Goal: Task Accomplishment & Management: Complete application form

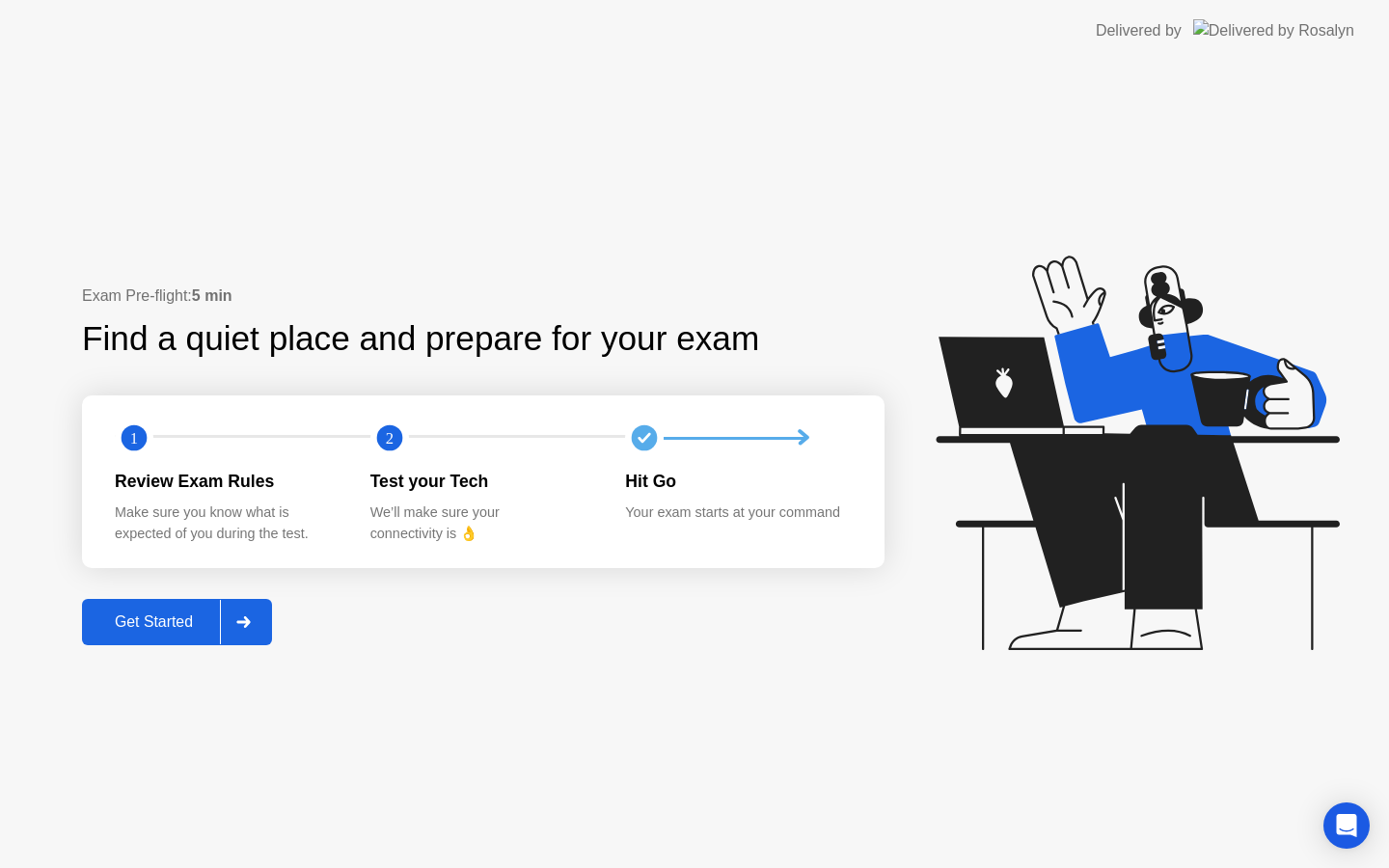
click at [209, 635] on button "Get Started" at bounding box center [178, 621] width 190 height 46
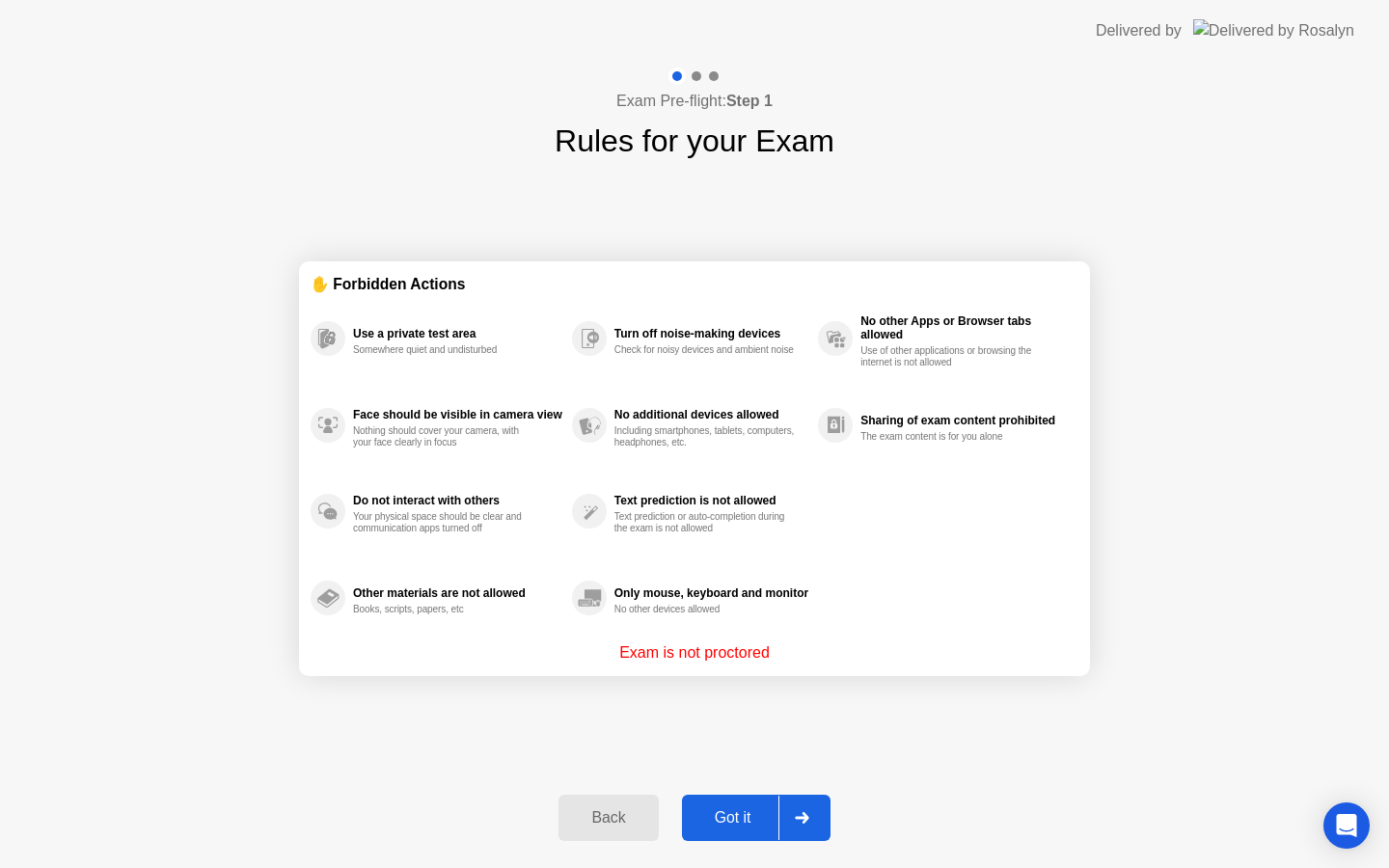
click at [753, 817] on div "Got it" at bounding box center [733, 818] width 90 height 18
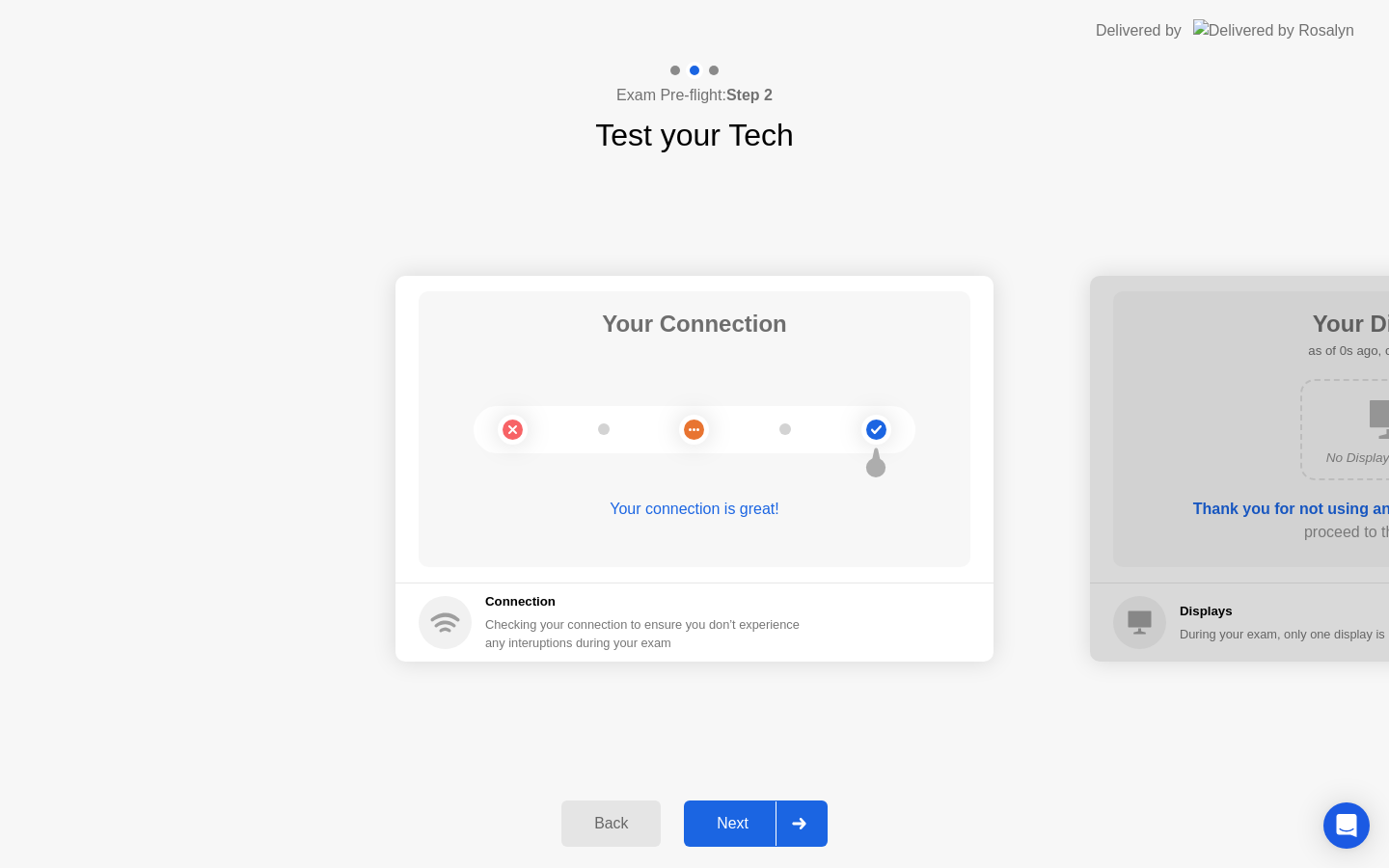
click at [746, 836] on button "Next" at bounding box center [755, 823] width 143 height 46
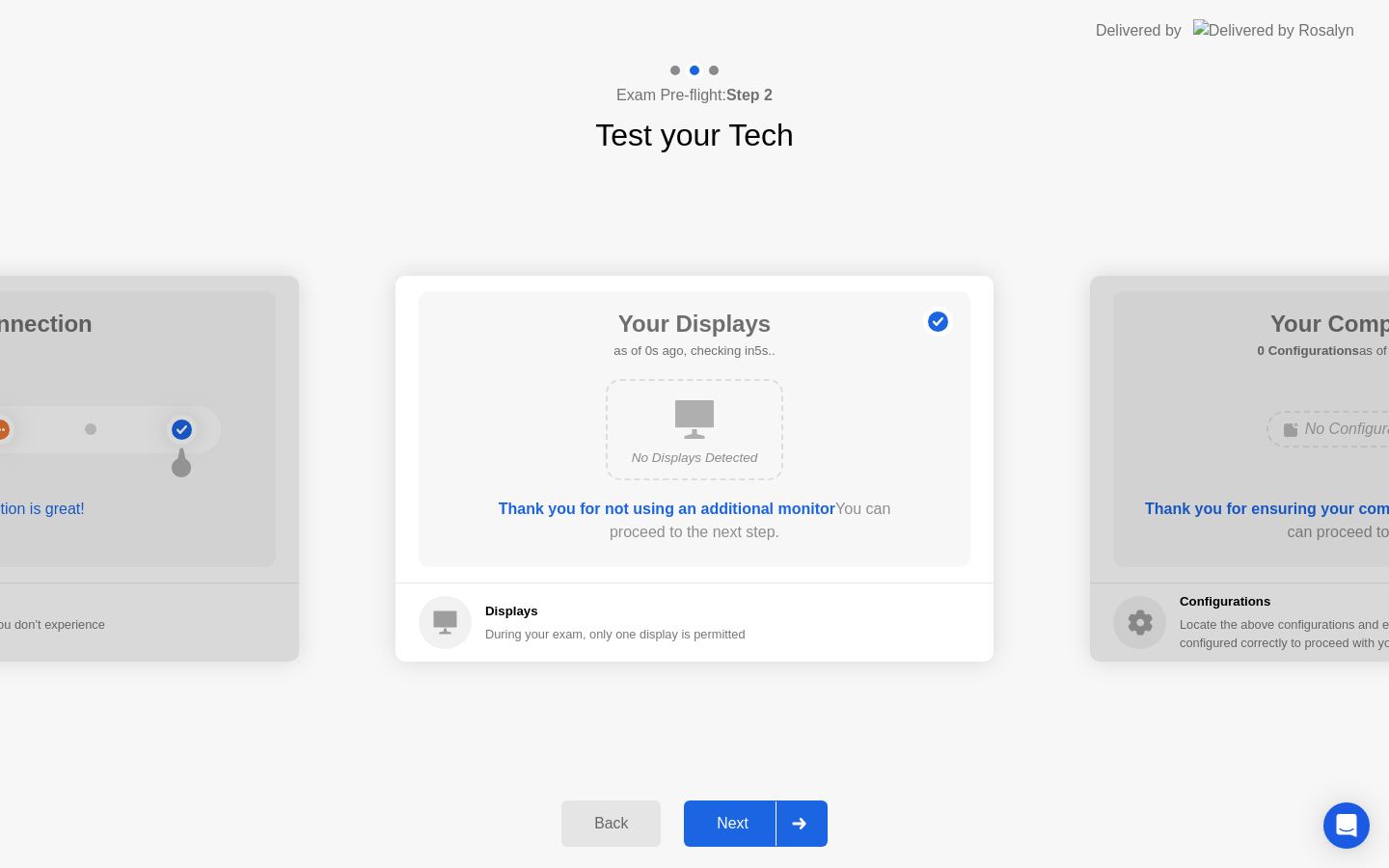
click at [746, 808] on button "Next" at bounding box center [755, 823] width 143 height 46
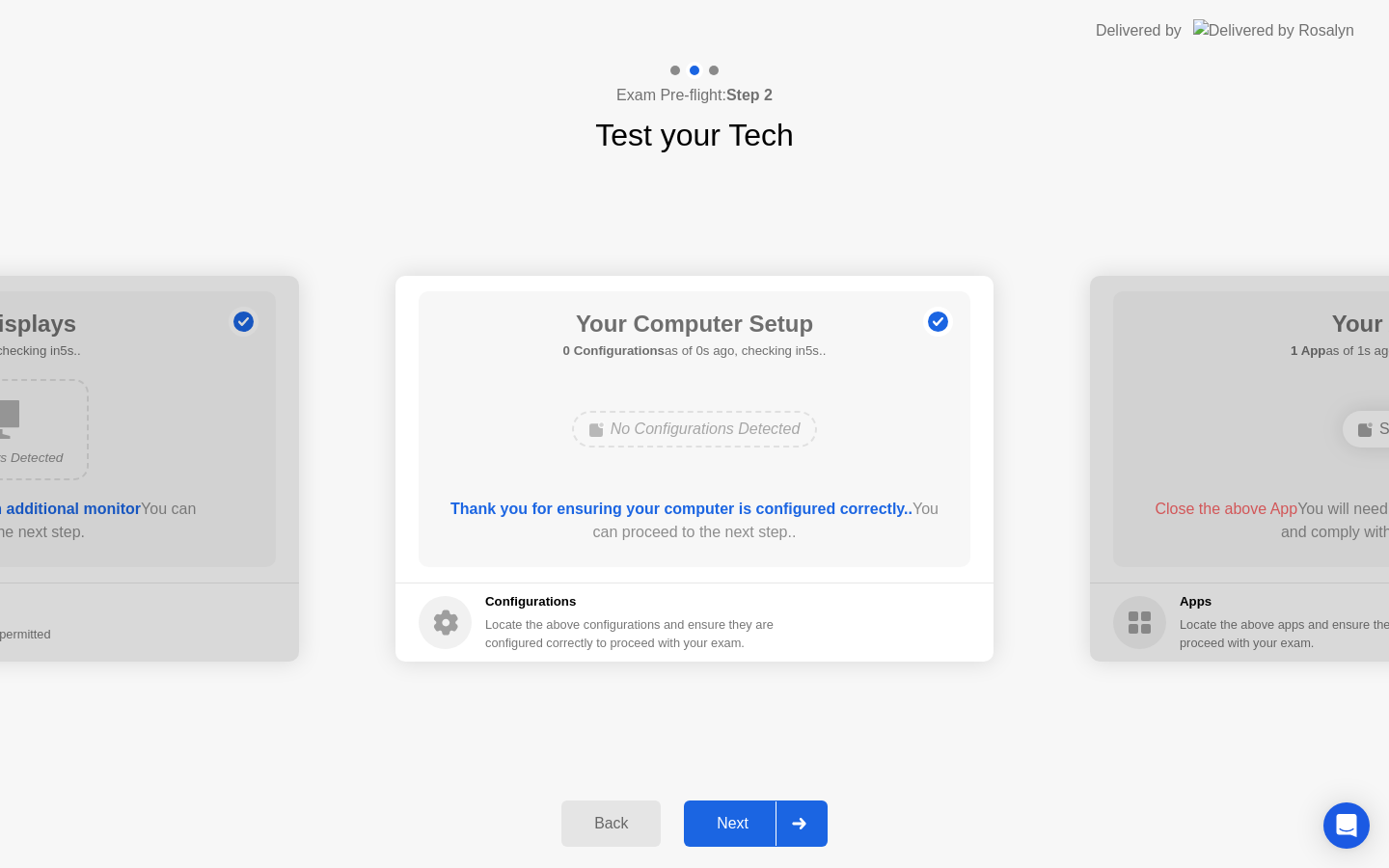
click at [746, 808] on button "Next" at bounding box center [755, 823] width 143 height 46
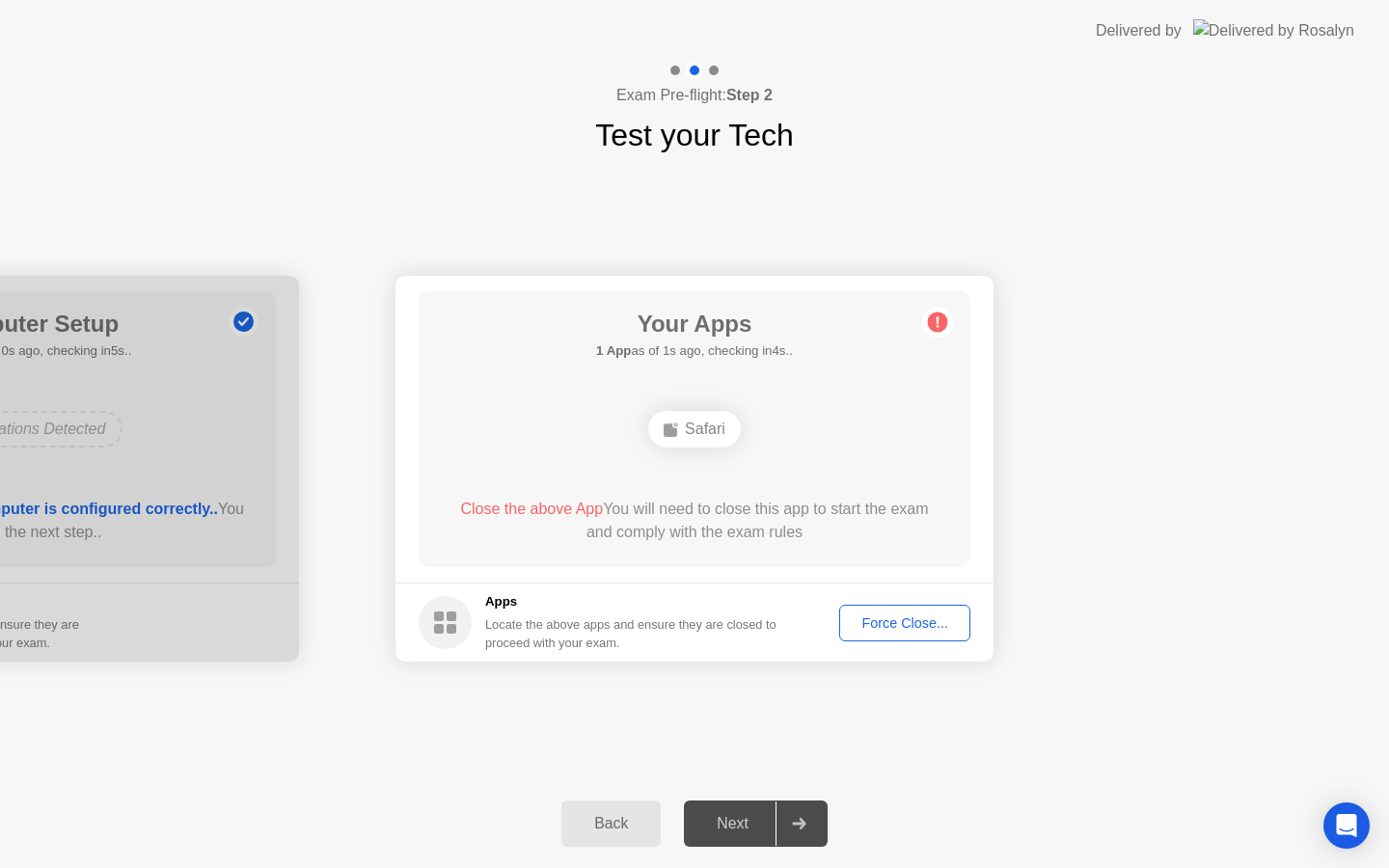
click at [902, 618] on div "Force Close..." at bounding box center [904, 623] width 118 height 16
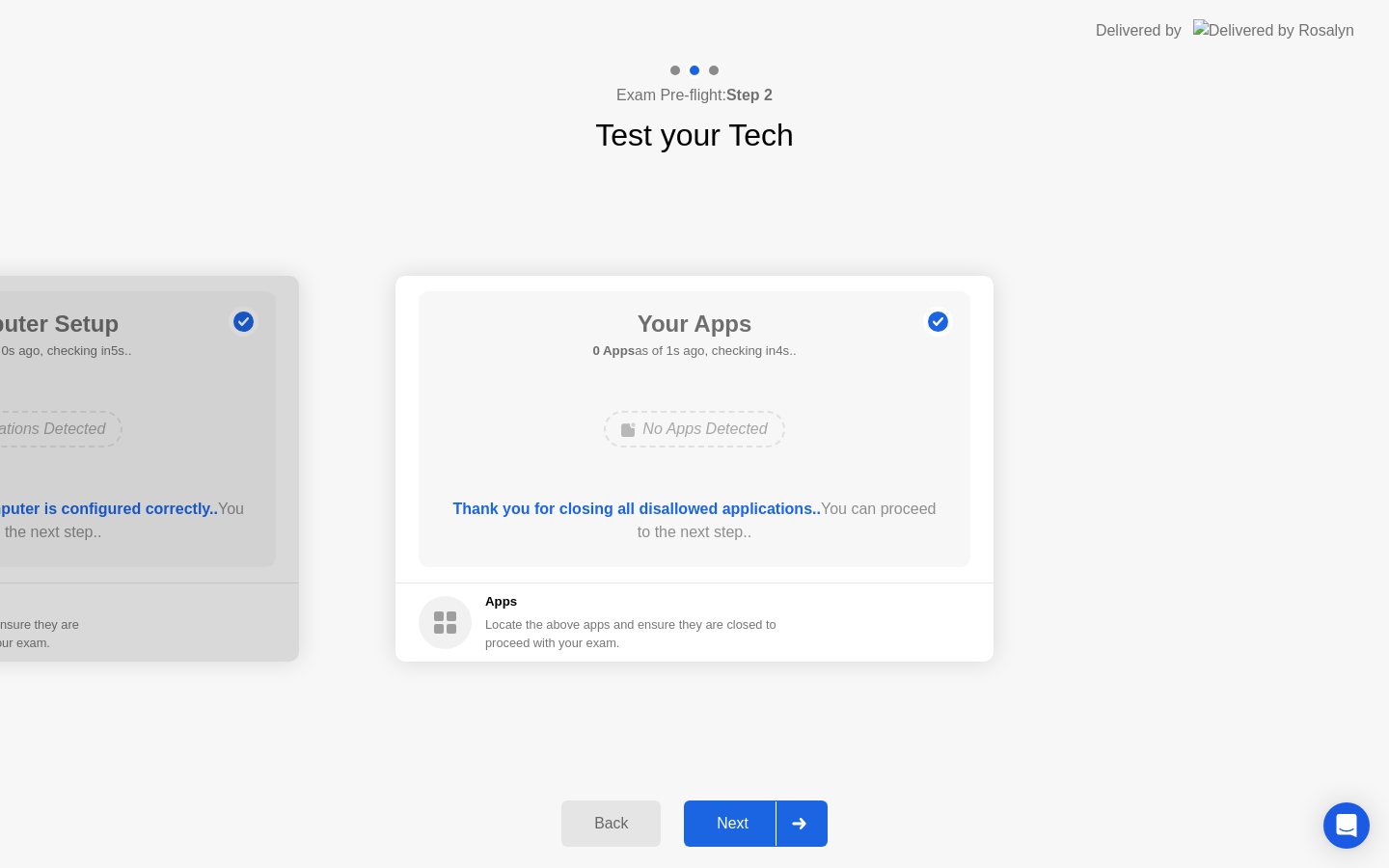
click at [757, 824] on div "Next" at bounding box center [732, 824] width 85 height 18
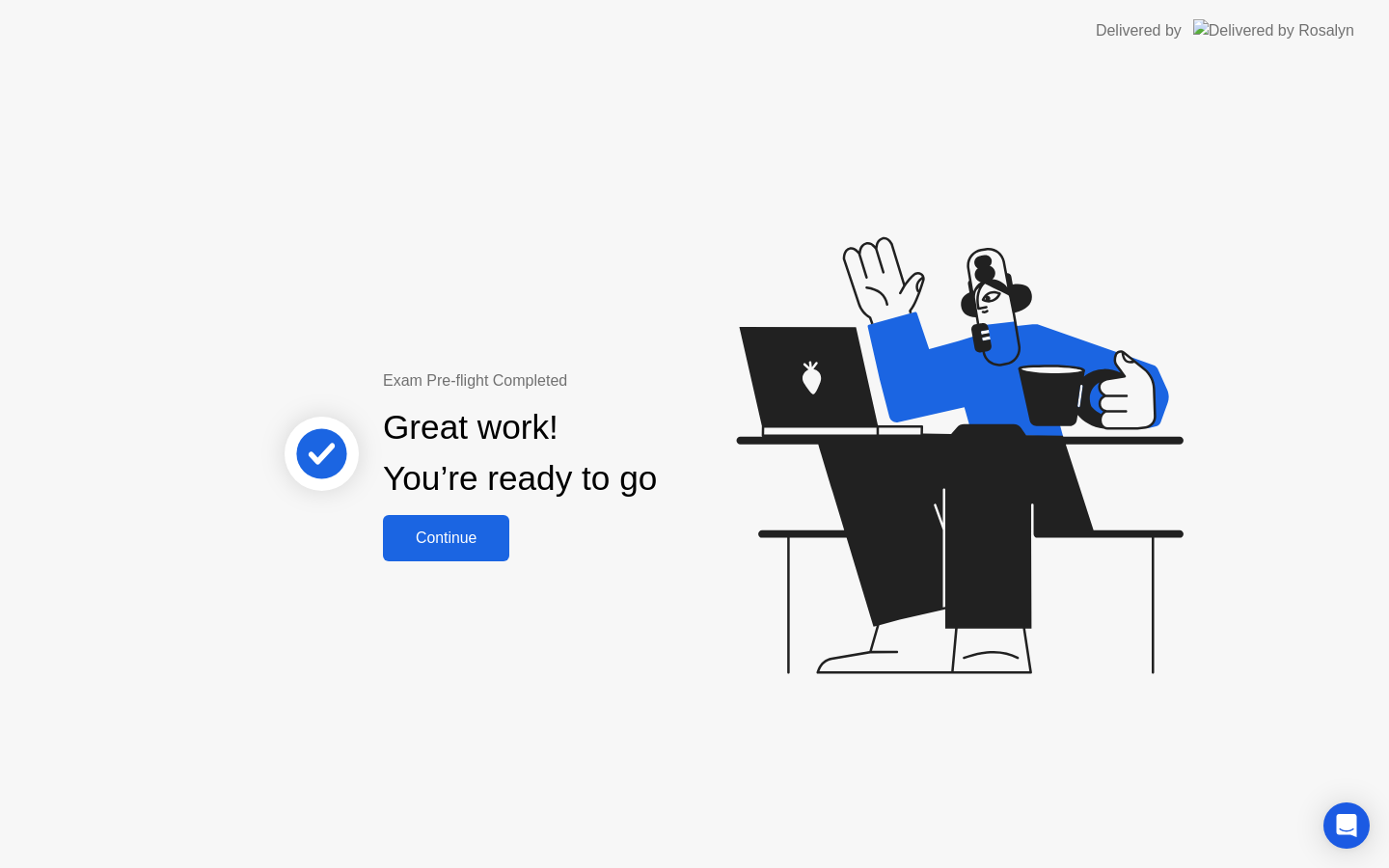
click at [454, 534] on div "Continue" at bounding box center [445, 538] width 115 height 18
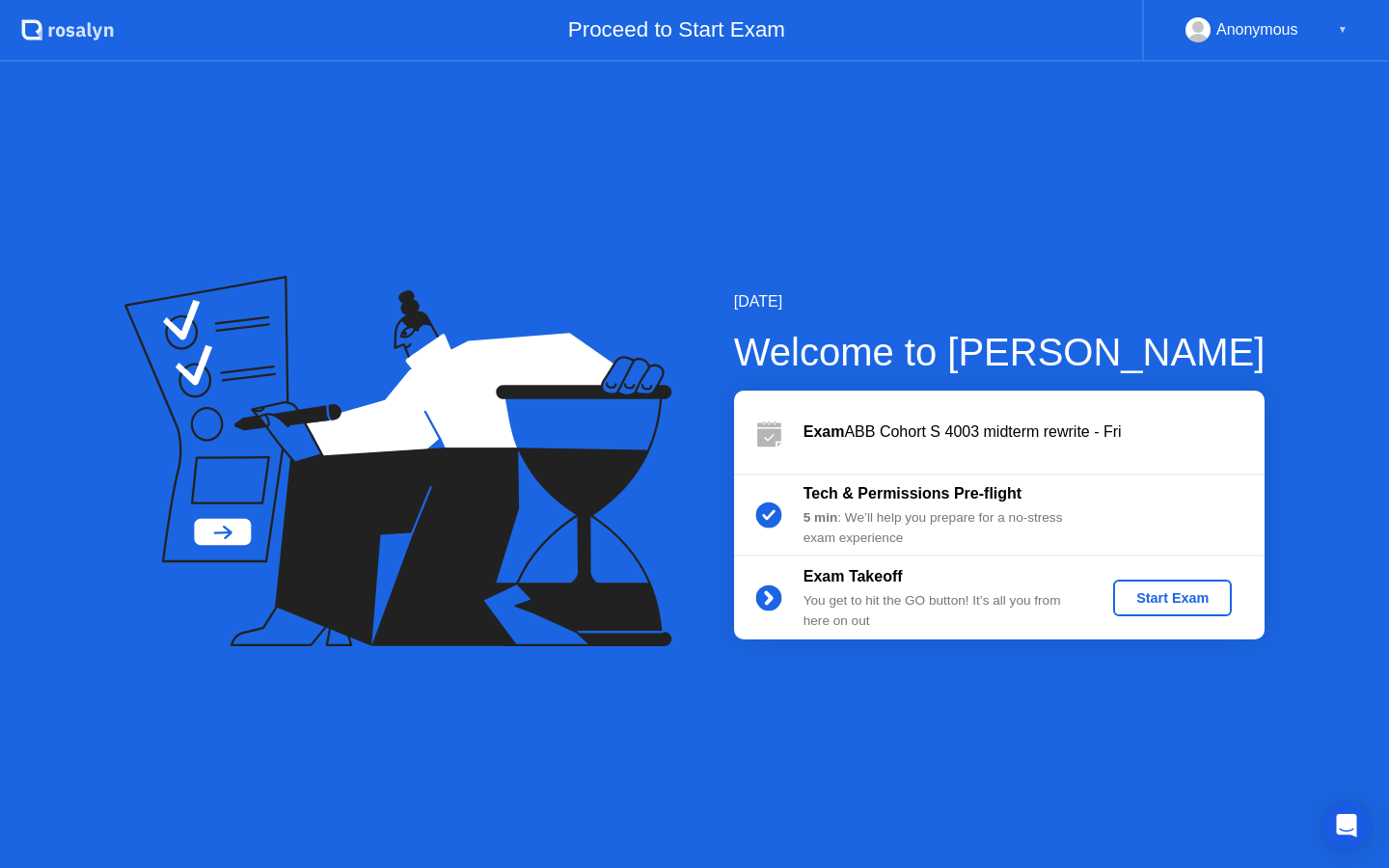
click at [1165, 608] on button "Start Exam" at bounding box center [1171, 597] width 119 height 36
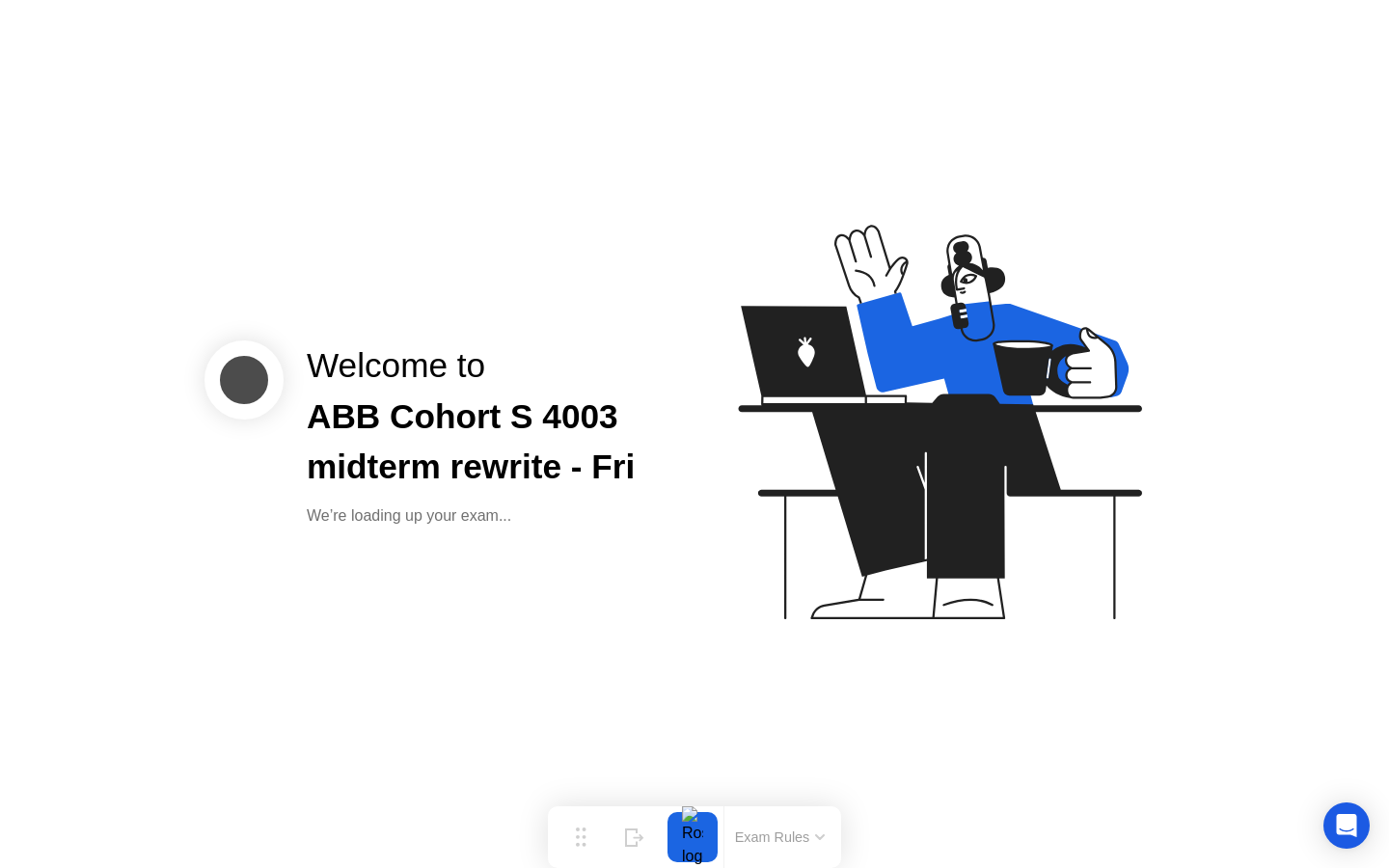
click at [558, 501] on div "Welcome to ABB Cohort S 4003 midterm rewrite - Fri We’re loading up your exam..." at bounding box center [485, 434] width 403 height 187
